Goal: Share content: Share content

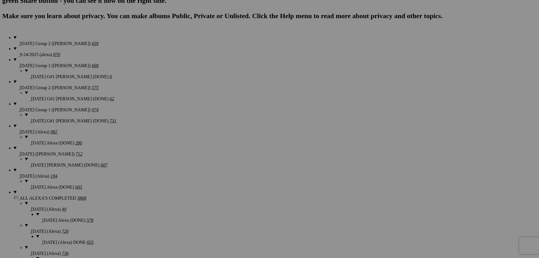
scroll to position [396, 0]
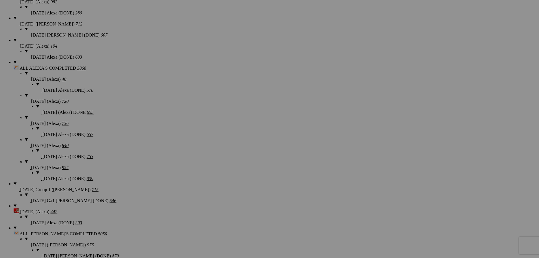
scroll to position [537, 0]
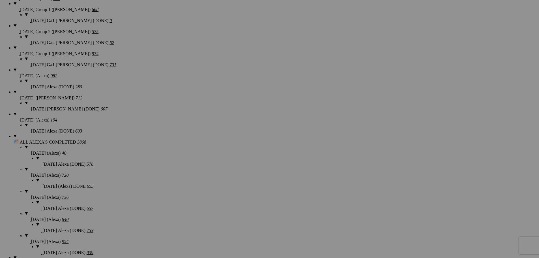
scroll to position [453, 0]
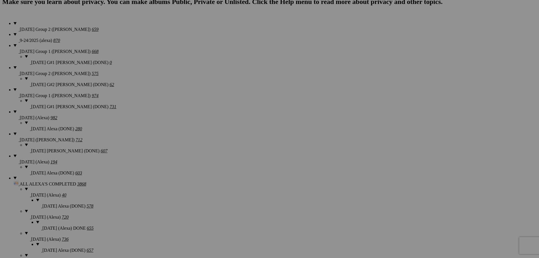
scroll to position [424, 0]
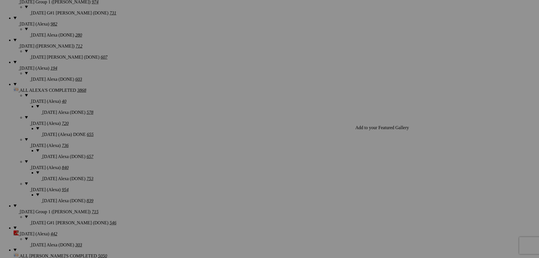
scroll to position [509, 0]
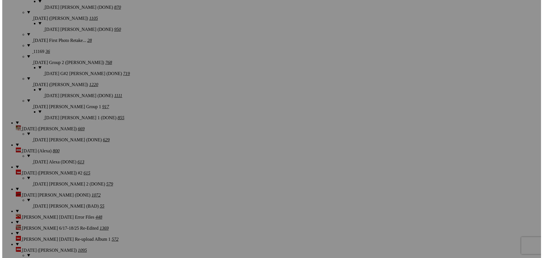
scroll to position [792, 0]
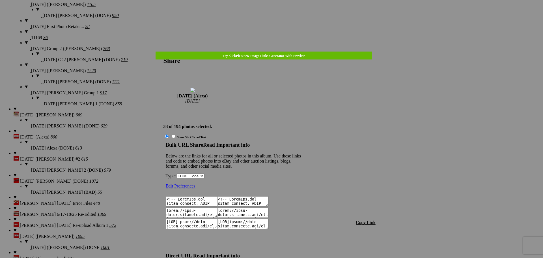
click at [371, 220] on span "Copy Link" at bounding box center [366, 222] width 20 height 5
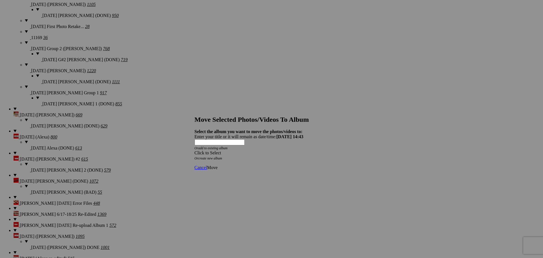
click at [276, 150] on div "Click to Select" at bounding box center [270, 152] width 150 height 5
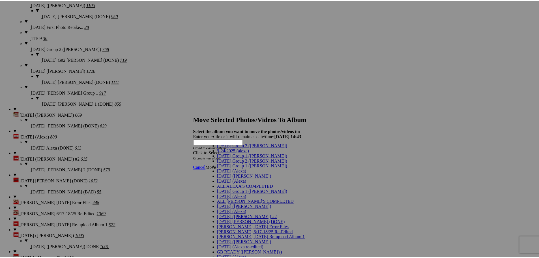
scroll to position [28, 0]
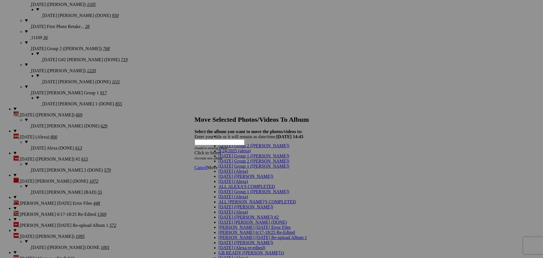
click at [229, 179] on span "[DATE] (Alexa)" at bounding box center [233, 181] width 29 height 5
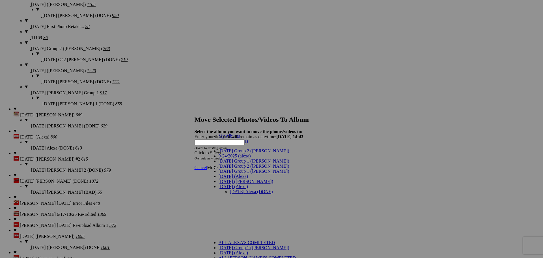
click at [230, 189] on link "[DATE] Alexa (DONE)" at bounding box center [251, 191] width 43 height 5
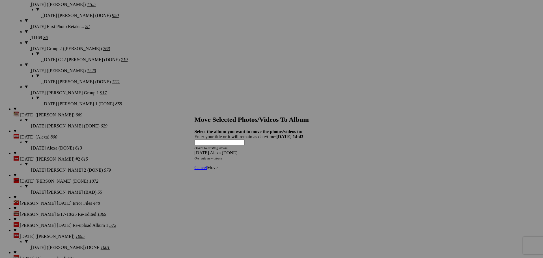
click at [218, 165] on span "Move" at bounding box center [212, 167] width 10 height 5
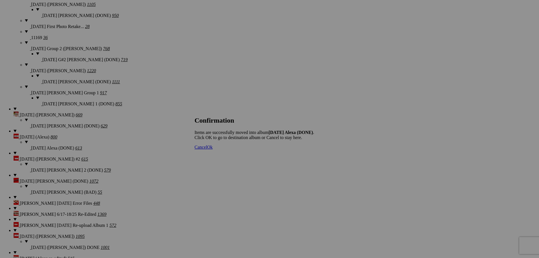
click at [207, 149] on span "Cancel" at bounding box center [201, 147] width 12 height 5
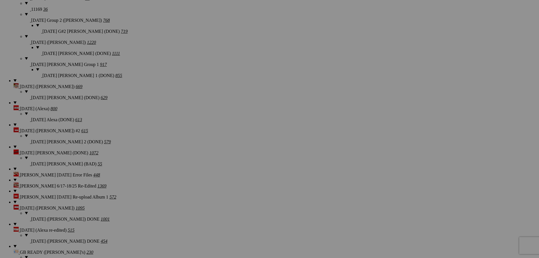
scroll to position [792, 0]
